Goal: Information Seeking & Learning: Learn about a topic

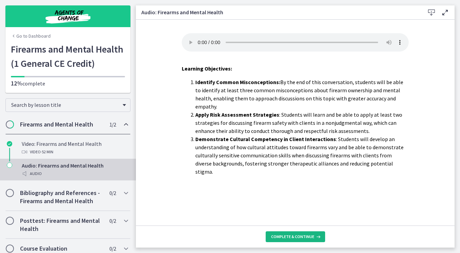
click at [287, 238] on span "Complete & continue" at bounding box center [292, 236] width 43 height 5
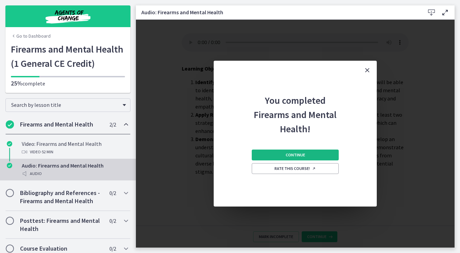
click at [283, 153] on button "Continue" at bounding box center [295, 155] width 87 height 11
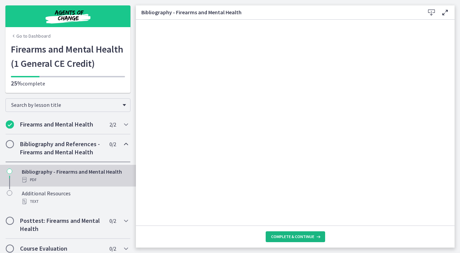
click at [284, 240] on button "Complete & continue" at bounding box center [295, 237] width 59 height 11
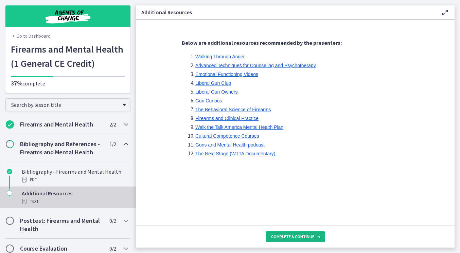
click at [283, 239] on span "Complete & continue" at bounding box center [292, 236] width 43 height 5
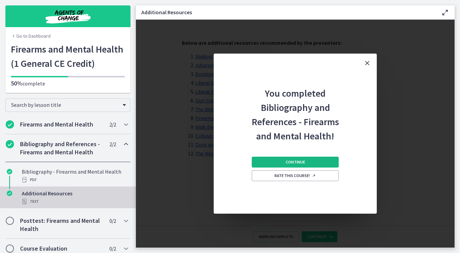
click at [277, 158] on button "Continue" at bounding box center [295, 162] width 87 height 11
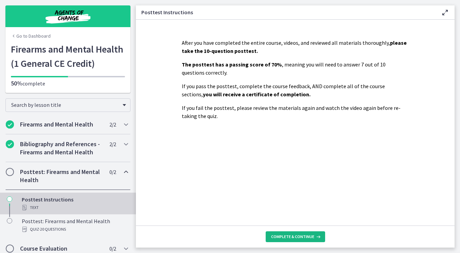
click at [282, 240] on button "Complete & continue" at bounding box center [295, 237] width 59 height 11
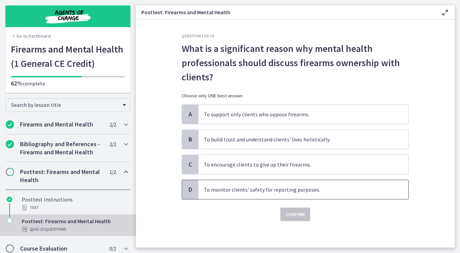
click at [265, 192] on span "To monitor clients' safety for reporting purposes." at bounding box center [303, 189] width 210 height 19
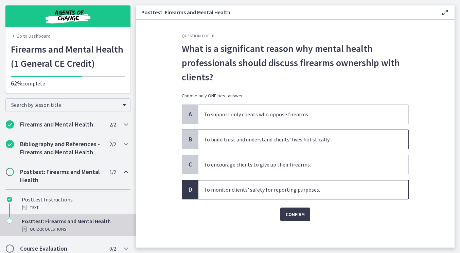
click at [309, 142] on span "To build trust and understand clients' lives holistically." at bounding box center [303, 139] width 210 height 19
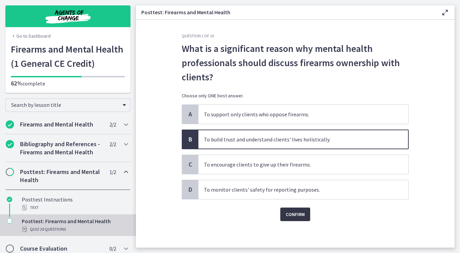
click at [297, 214] on span "Confirm" at bounding box center [295, 215] width 19 height 8
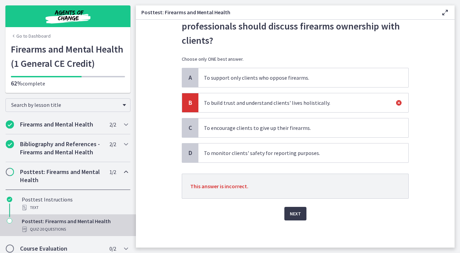
scroll to position [37, 0]
click at [291, 217] on span "Next" at bounding box center [295, 214] width 11 height 8
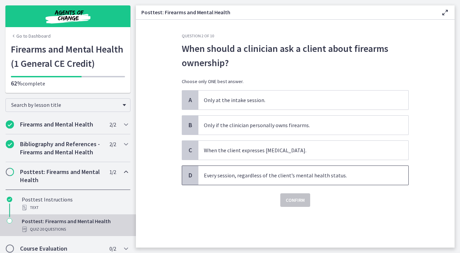
click at [273, 182] on span "Every session, regardless of the client’s mental health status." at bounding box center [303, 175] width 210 height 19
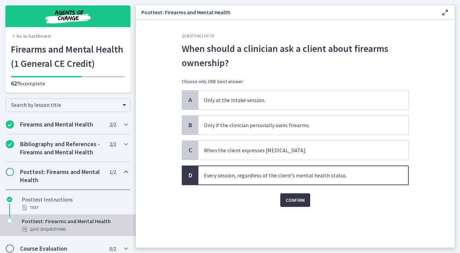
click at [302, 201] on span "Confirm" at bounding box center [295, 200] width 19 height 8
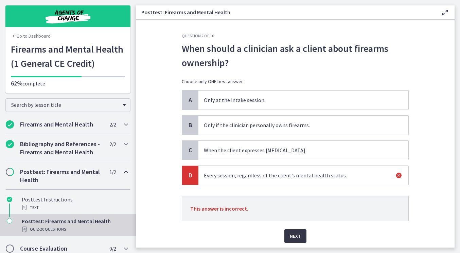
click at [293, 238] on span "Next" at bounding box center [295, 236] width 11 height 8
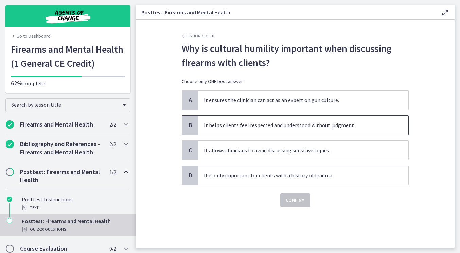
click at [286, 124] on span "It helps clients feel respected and understood without judgment." at bounding box center [303, 125] width 210 height 19
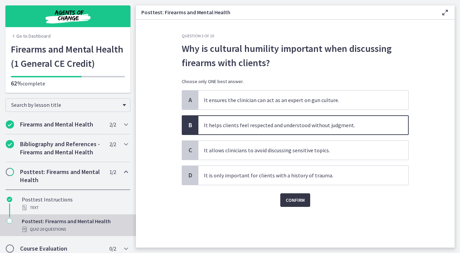
click at [296, 200] on span "Confirm" at bounding box center [295, 200] width 19 height 8
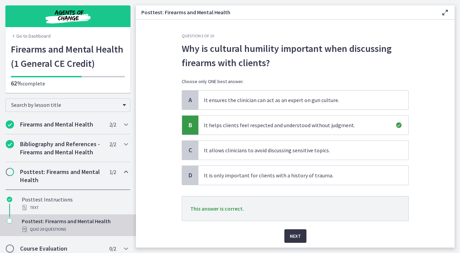
click at [292, 240] on span "Next" at bounding box center [295, 236] width 11 height 8
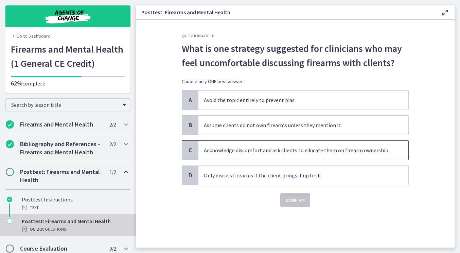
click at [304, 156] on span "Acknowledge discomfort and ask clients to educate them on firearm ownership." at bounding box center [303, 150] width 210 height 19
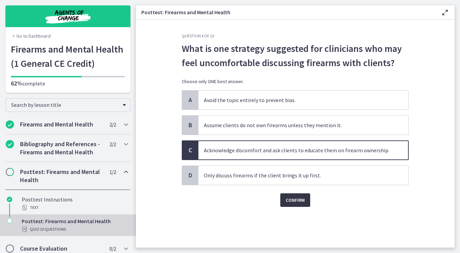
click at [302, 196] on button "Confirm" at bounding box center [295, 201] width 30 height 14
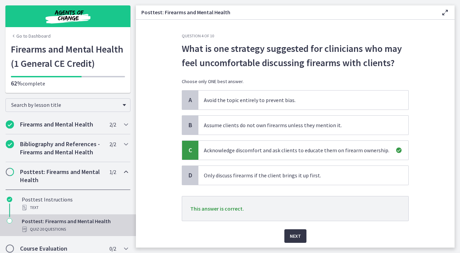
click at [298, 235] on span "Next" at bounding box center [295, 236] width 11 height 8
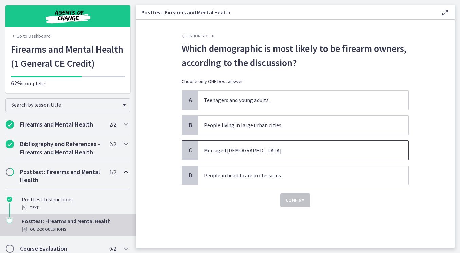
click at [280, 152] on span "Men aged 50 to 64." at bounding box center [303, 150] width 210 height 19
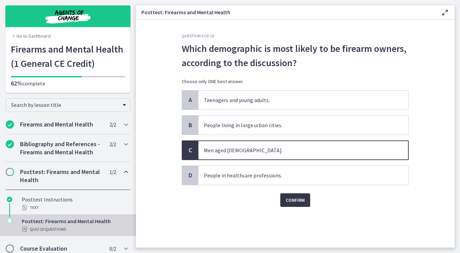
click at [288, 200] on span "Confirm" at bounding box center [295, 200] width 19 height 8
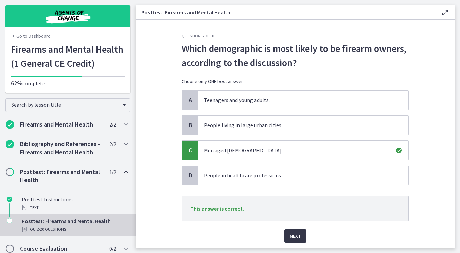
click at [292, 238] on span "Next" at bounding box center [295, 236] width 11 height 8
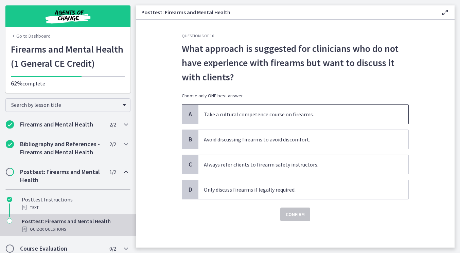
click at [294, 117] on span "Take a cultural competence course on firearms." at bounding box center [303, 114] width 210 height 19
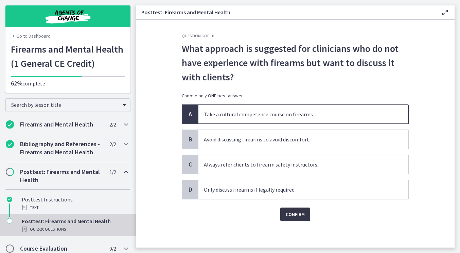
click at [296, 213] on span "Confirm" at bounding box center [295, 215] width 19 height 8
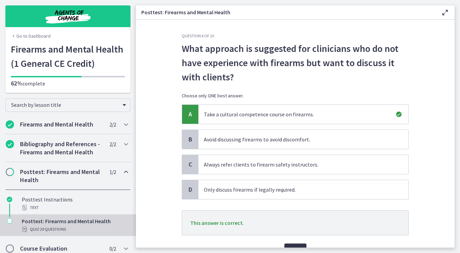
click at [296, 246] on button "Next" at bounding box center [295, 251] width 22 height 14
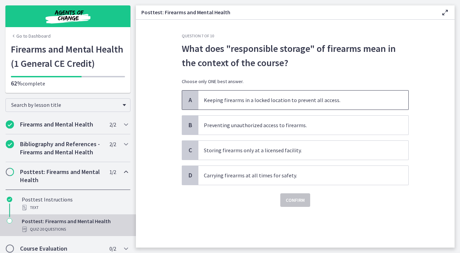
click at [297, 103] on span "Keeping firearms in a locked location to prevent all access." at bounding box center [303, 100] width 210 height 19
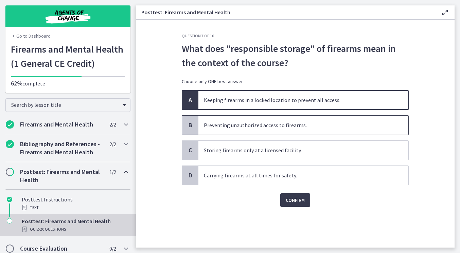
click at [288, 131] on span "Preventing unauthorized access to firearms." at bounding box center [303, 125] width 210 height 19
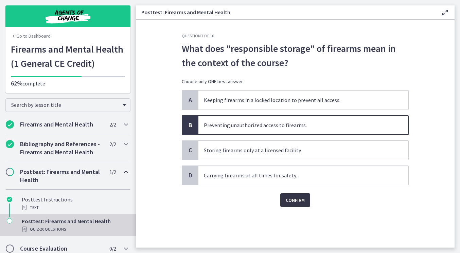
click at [291, 204] on span "Confirm" at bounding box center [295, 200] width 19 height 8
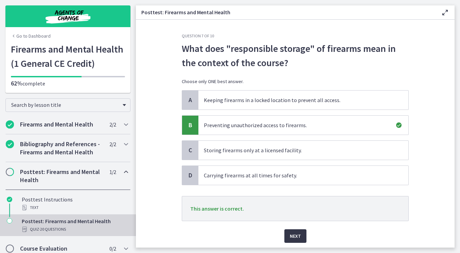
click at [297, 241] on button "Next" at bounding box center [295, 237] width 22 height 14
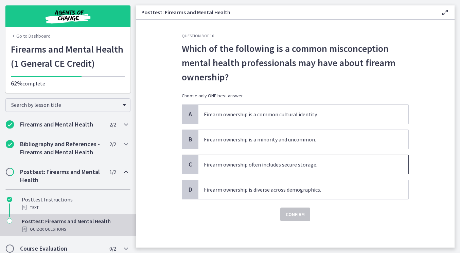
click at [286, 168] on span "Firearm ownership often includes secure storage." at bounding box center [303, 164] width 210 height 19
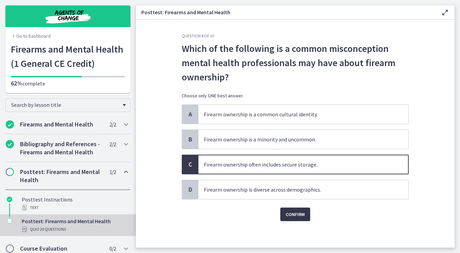
click at [293, 215] on span "Confirm" at bounding box center [295, 215] width 19 height 8
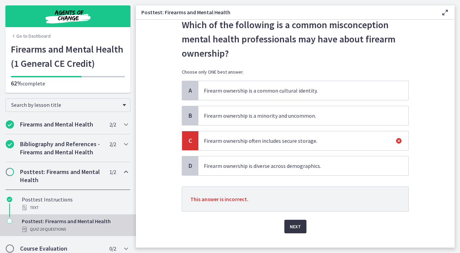
scroll to position [34, 0]
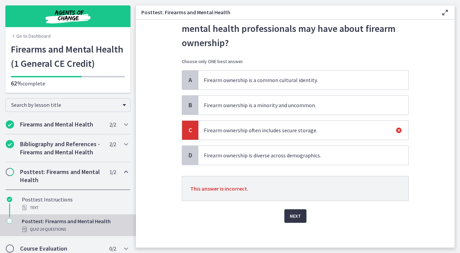
click at [294, 216] on span "Next" at bounding box center [295, 216] width 11 height 8
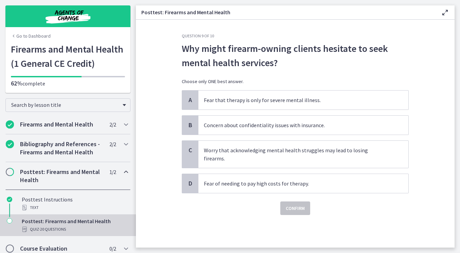
scroll to position [0, 0]
click at [297, 154] on span "Worry that acknowledging mental health struggles may lead to losing firearms." at bounding box center [303, 154] width 210 height 27
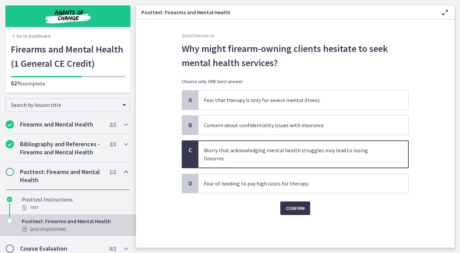
click at [291, 205] on span "Confirm" at bounding box center [295, 209] width 19 height 8
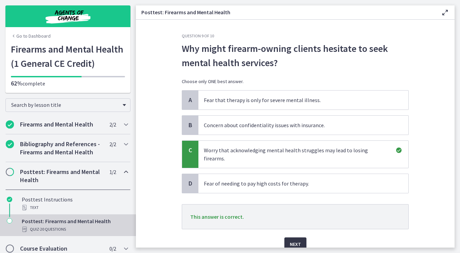
click at [294, 241] on span "Next" at bounding box center [295, 245] width 11 height 8
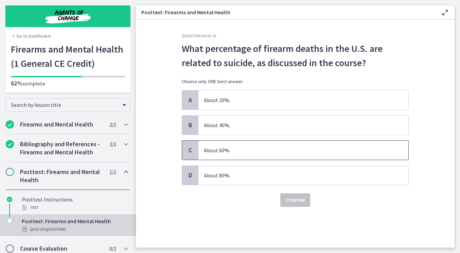
click at [250, 151] on span "About 60%." at bounding box center [303, 150] width 210 height 19
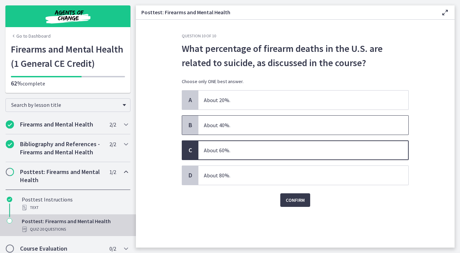
click at [276, 124] on span "About 40%." at bounding box center [303, 125] width 210 height 19
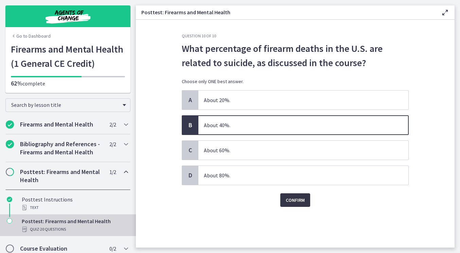
click at [291, 203] on span "Confirm" at bounding box center [295, 200] width 19 height 8
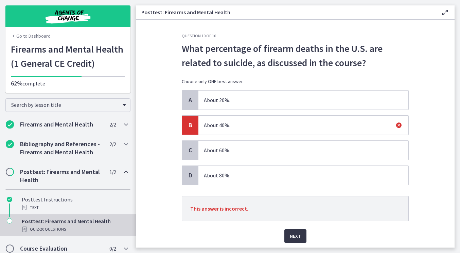
click at [295, 236] on span "Next" at bounding box center [295, 236] width 11 height 8
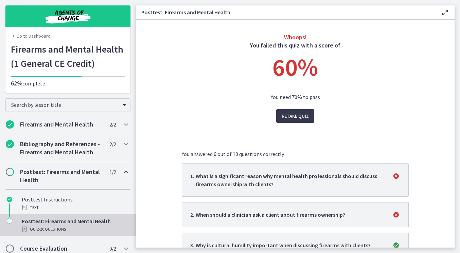
click at [321, 180] on div "What is a significant reason why mental health professionals should discuss fir…" at bounding box center [290, 180] width 188 height 16
click at [296, 116] on span "Retake Quiz" at bounding box center [295, 116] width 27 height 8
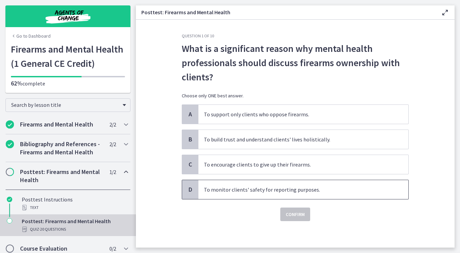
click at [294, 193] on span "To monitor clients' safety for reporting purposes." at bounding box center [303, 189] width 210 height 19
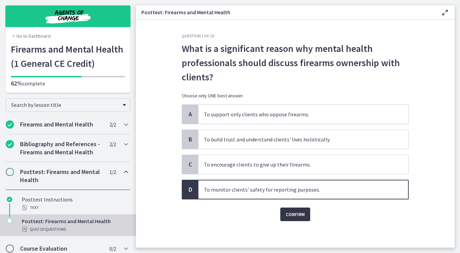
click at [297, 216] on span "Confirm" at bounding box center [295, 215] width 19 height 8
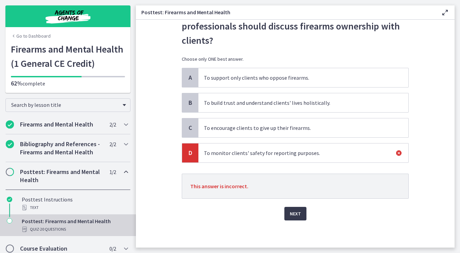
scroll to position [37, 0]
click at [297, 213] on span "Next" at bounding box center [295, 214] width 11 height 8
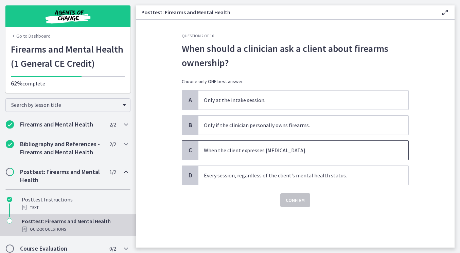
click at [276, 153] on span "When the client expresses suicidal ideation." at bounding box center [303, 150] width 210 height 19
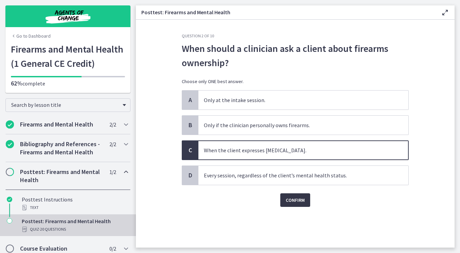
click at [292, 200] on span "Confirm" at bounding box center [295, 200] width 19 height 8
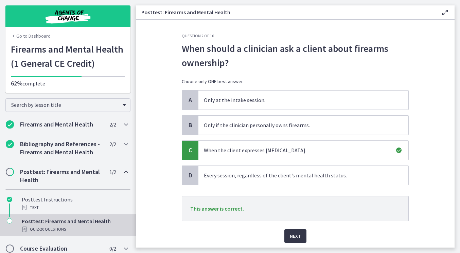
click at [293, 237] on span "Next" at bounding box center [295, 236] width 11 height 8
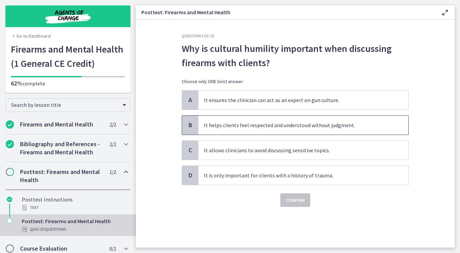
click at [284, 126] on span "It helps clients feel respected and understood without judgment." at bounding box center [303, 125] width 210 height 19
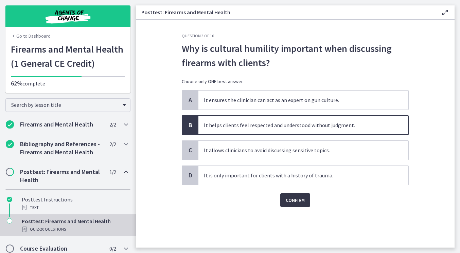
click at [292, 199] on span "Confirm" at bounding box center [295, 200] width 19 height 8
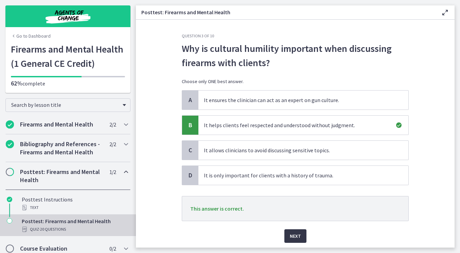
click at [300, 242] on button "Next" at bounding box center [295, 237] width 22 height 14
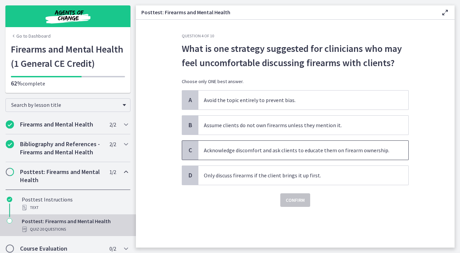
click at [260, 147] on span "Acknowledge discomfort and ask clients to educate them on firearm ownership." at bounding box center [303, 150] width 210 height 19
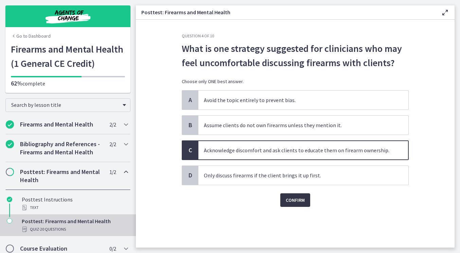
click at [293, 199] on span "Confirm" at bounding box center [295, 200] width 19 height 8
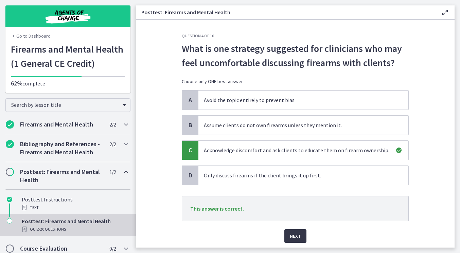
click at [297, 236] on span "Next" at bounding box center [295, 236] width 11 height 8
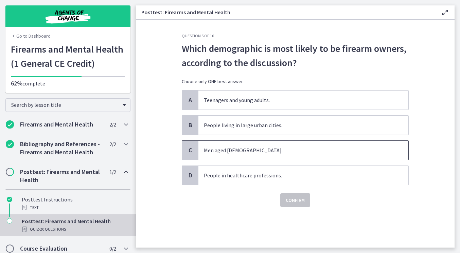
click at [284, 154] on span "Men aged 50 to 64." at bounding box center [303, 150] width 210 height 19
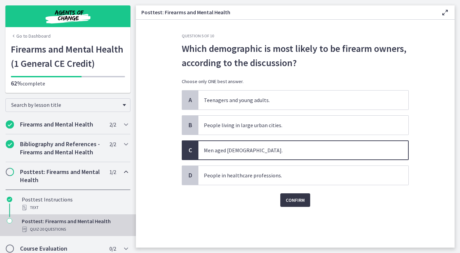
click at [292, 202] on span "Confirm" at bounding box center [295, 200] width 19 height 8
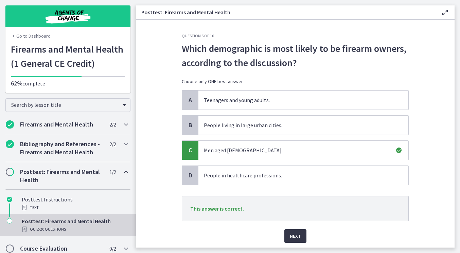
click at [295, 240] on span "Next" at bounding box center [295, 236] width 11 height 8
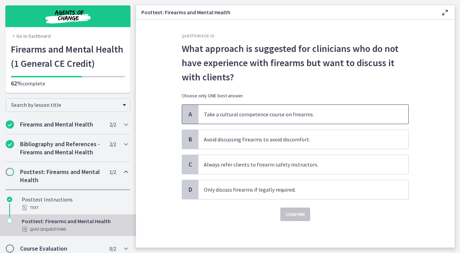
click at [294, 112] on span "Take a cultural competence course on firearms." at bounding box center [303, 114] width 210 height 19
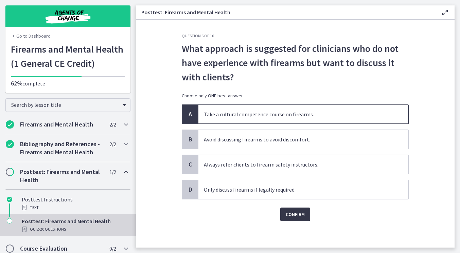
click at [298, 218] on span "Confirm" at bounding box center [295, 215] width 19 height 8
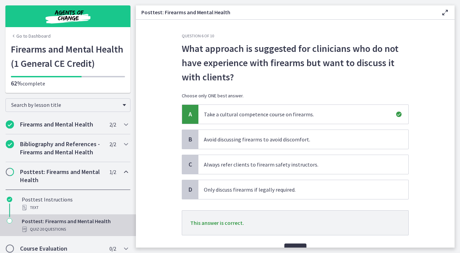
click at [296, 246] on button "Next" at bounding box center [295, 251] width 22 height 14
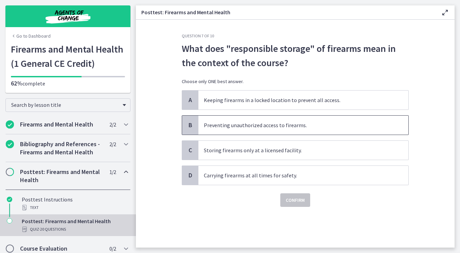
click at [295, 120] on span "Preventing unauthorized access to firearms." at bounding box center [303, 125] width 210 height 19
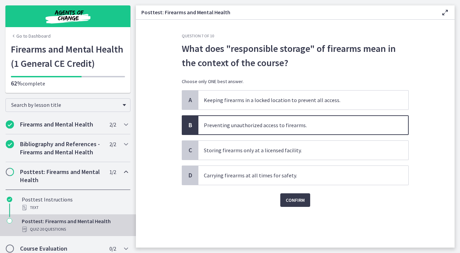
click at [288, 124] on span "Preventing unauthorized access to firearms." at bounding box center [303, 125] width 210 height 19
click at [283, 129] on span "Preventing unauthorized access to firearms." at bounding box center [303, 125] width 210 height 19
click at [218, 127] on span "Preventing unauthorized access to firearms." at bounding box center [303, 125] width 210 height 19
click at [193, 125] on span "B" at bounding box center [190, 125] width 8 height 8
click at [299, 201] on span "Confirm" at bounding box center [295, 200] width 19 height 8
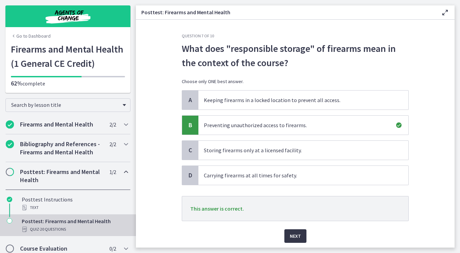
click at [301, 238] on button "Next" at bounding box center [295, 237] width 22 height 14
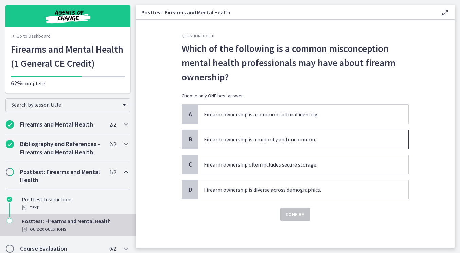
click at [295, 140] on span "Firearm ownership is a minority and uncommon." at bounding box center [303, 139] width 210 height 19
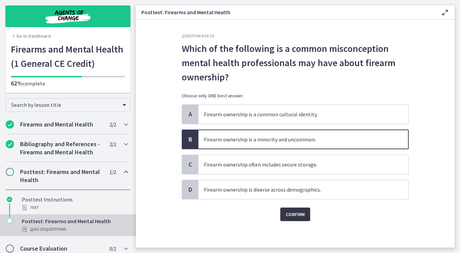
click at [294, 214] on span "Confirm" at bounding box center [295, 215] width 19 height 8
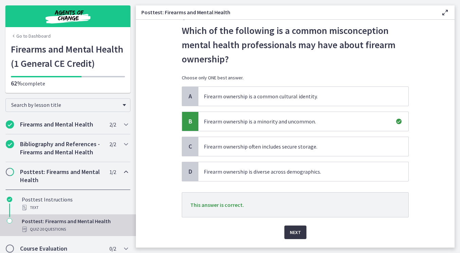
scroll to position [23, 0]
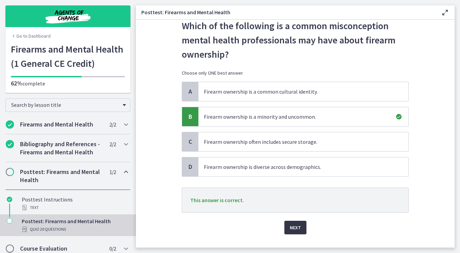
click at [296, 229] on span "Next" at bounding box center [295, 228] width 11 height 8
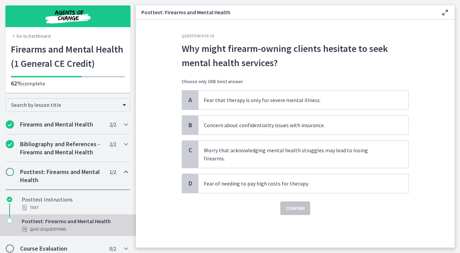
scroll to position [0, 0]
click at [289, 152] on span "Worry that acknowledging mental health struggles may lead to losing firearms." at bounding box center [303, 154] width 210 height 27
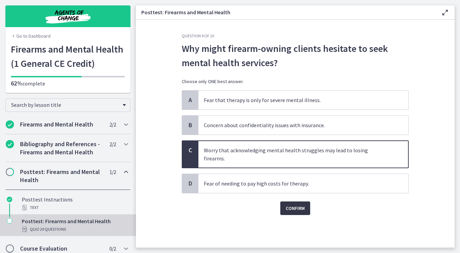
click at [295, 205] on span "Confirm" at bounding box center [295, 209] width 19 height 8
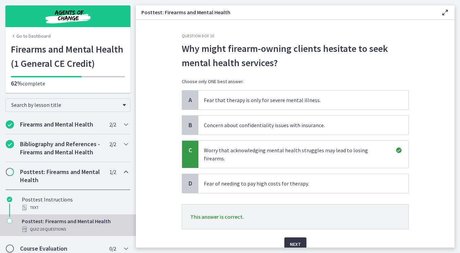
click at [296, 241] on span "Next" at bounding box center [295, 245] width 11 height 8
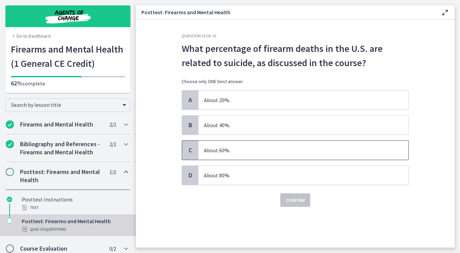
click at [289, 157] on span "About 60%." at bounding box center [303, 150] width 210 height 19
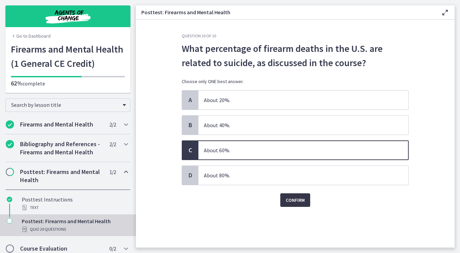
click at [291, 200] on span "Confirm" at bounding box center [295, 200] width 19 height 8
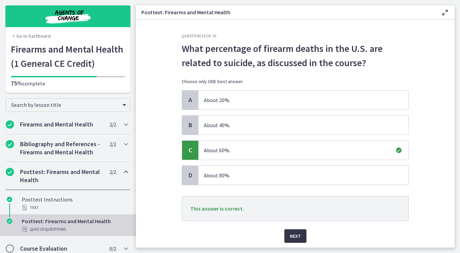
click at [297, 235] on span "Next" at bounding box center [295, 236] width 11 height 8
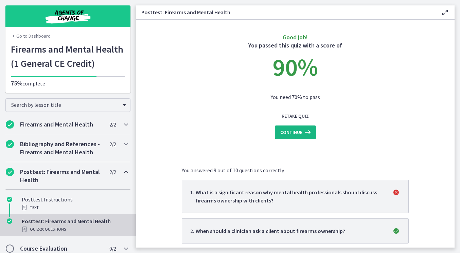
click at [301, 135] on span "Continue" at bounding box center [291, 132] width 22 height 8
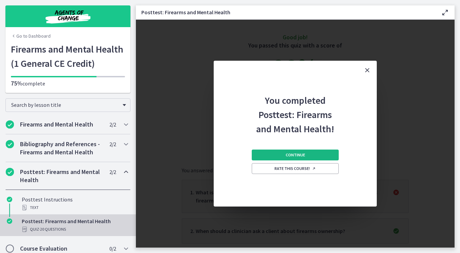
click at [300, 158] on span "Continue" at bounding box center [295, 155] width 19 height 5
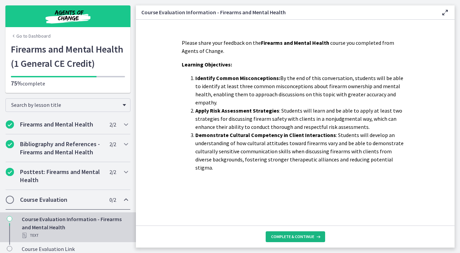
click at [288, 241] on button "Complete & continue" at bounding box center [295, 237] width 59 height 11
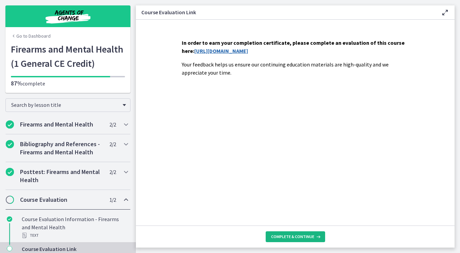
click at [281, 237] on span "Complete & continue" at bounding box center [292, 236] width 43 height 5
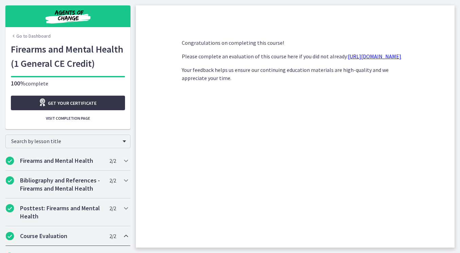
click at [89, 102] on span "Get your certificate" at bounding box center [72, 103] width 49 height 8
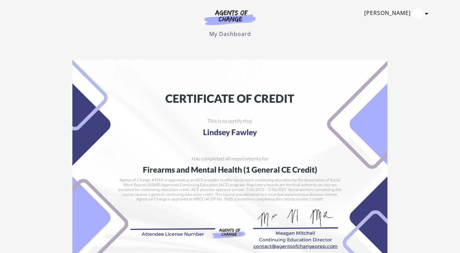
click at [427, 14] on icon "Toggle menu" at bounding box center [426, 13] width 3 height 5
click at [314, 69] on img at bounding box center [229, 171] width 315 height 223
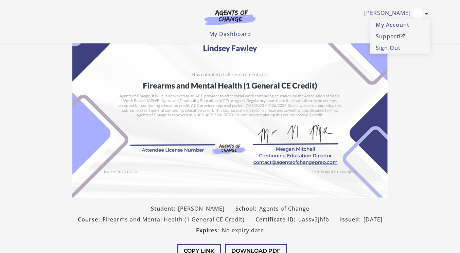
scroll to position [106, 0]
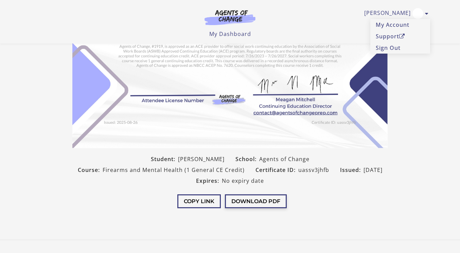
click at [253, 198] on button "Download PDF" at bounding box center [256, 202] width 62 height 14
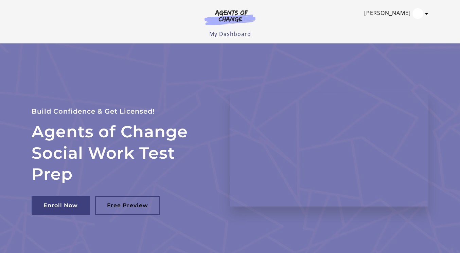
click at [427, 15] on icon "Toggle menu" at bounding box center [426, 13] width 3 height 5
click at [393, 12] on link "[PERSON_NAME]" at bounding box center [394, 13] width 61 height 11
click at [398, 11] on link "[PERSON_NAME]" at bounding box center [394, 13] width 61 height 11
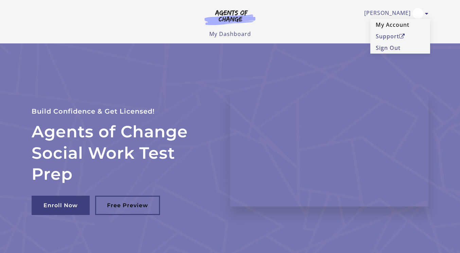
click at [395, 24] on link "My Account" at bounding box center [400, 25] width 60 height 12
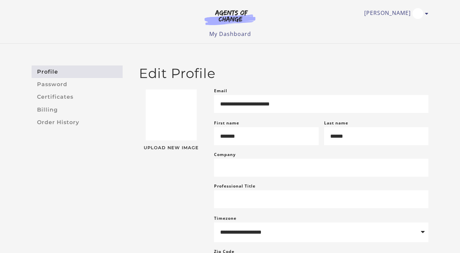
click at [234, 17] on img at bounding box center [229, 18] width 65 height 16
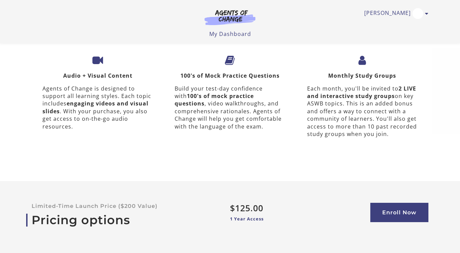
scroll to position [2267, 0]
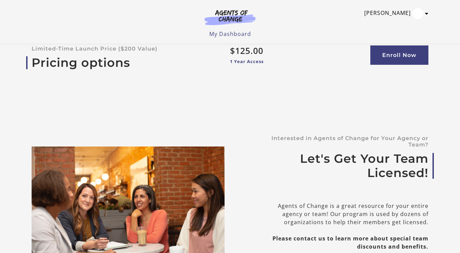
click at [397, 14] on link "[PERSON_NAME]" at bounding box center [394, 13] width 61 height 11
click at [424, 14] on link "[PERSON_NAME]" at bounding box center [394, 13] width 61 height 11
click at [230, 35] on link "My Dashboard" at bounding box center [230, 33] width 42 height 7
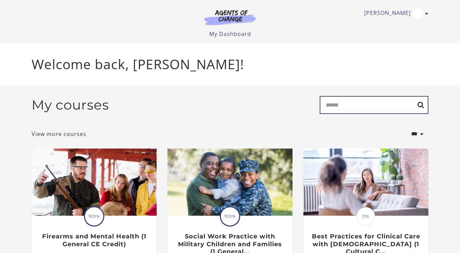
click at [349, 108] on input "Search" at bounding box center [374, 105] width 109 height 18
type input "*****"
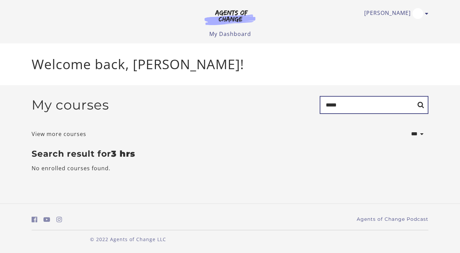
drag, startPoint x: 341, startPoint y: 106, endPoint x: 315, endPoint y: 106, distance: 26.5
click at [315, 106] on div "My courses Search *****" at bounding box center [230, 107] width 397 height 23
type input "*****"
drag, startPoint x: 366, startPoint y: 107, endPoint x: 304, endPoint y: 98, distance: 62.1
click at [304, 98] on div "My courses Search *****" at bounding box center [230, 107] width 397 height 23
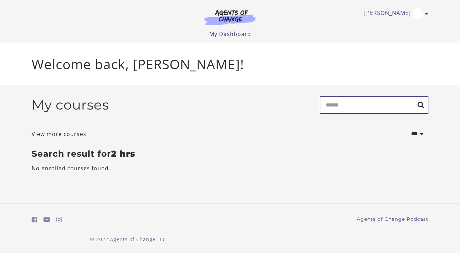
click at [363, 108] on input "Search" at bounding box center [374, 105] width 109 height 18
type input "****"
click at [392, 109] on input "****" at bounding box center [374, 105] width 109 height 18
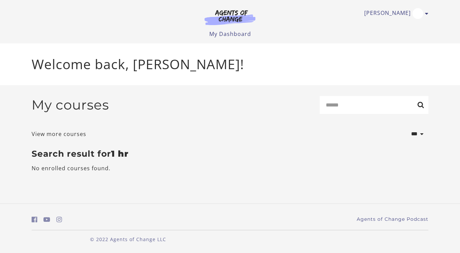
click at [207, 159] on h3 "Search result for 1 hr" at bounding box center [230, 154] width 397 height 10
click at [84, 155] on h3 "Search result for 1 hr" at bounding box center [230, 154] width 397 height 10
click at [95, 93] on div "**********" at bounding box center [230, 137] width 408 height 104
click at [400, 16] on link "[PERSON_NAME]" at bounding box center [394, 13] width 61 height 11
click at [232, 18] on img at bounding box center [229, 18] width 65 height 16
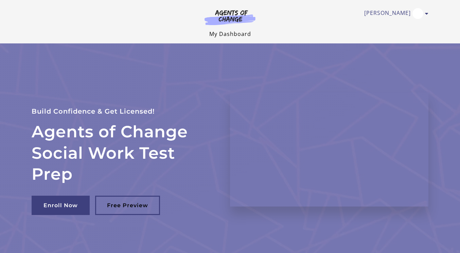
click at [233, 36] on link "My Dashboard" at bounding box center [230, 33] width 42 height 7
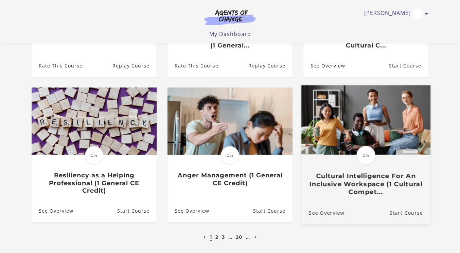
scroll to position [163, 0]
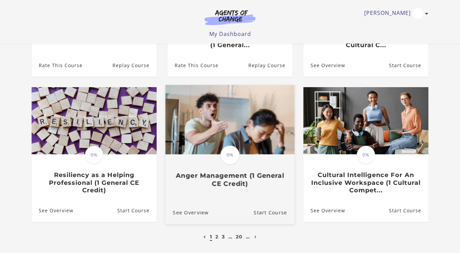
click at [240, 182] on h3 "Anger Management (1 General CE Credit)" at bounding box center [230, 180] width 114 height 16
